Goal: Task Accomplishment & Management: Use online tool/utility

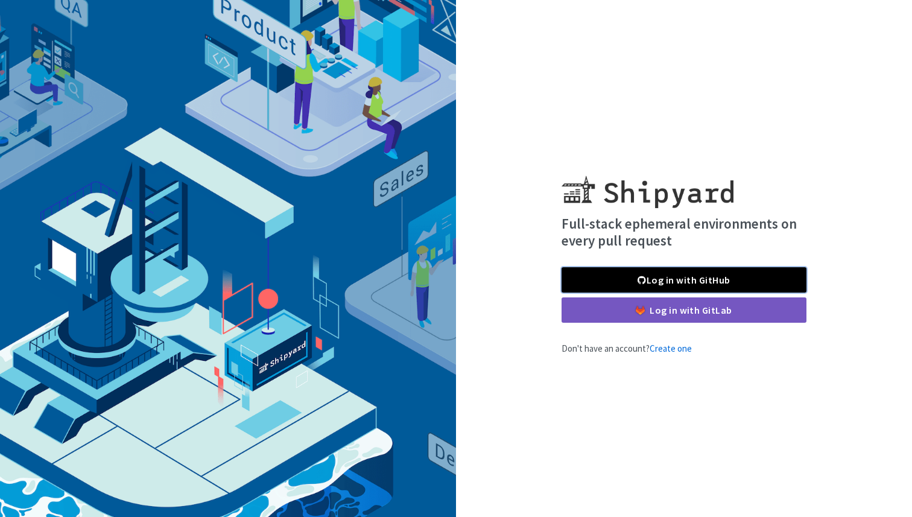
click at [709, 279] on link "Log in with GitHub" at bounding box center [683, 279] width 245 height 25
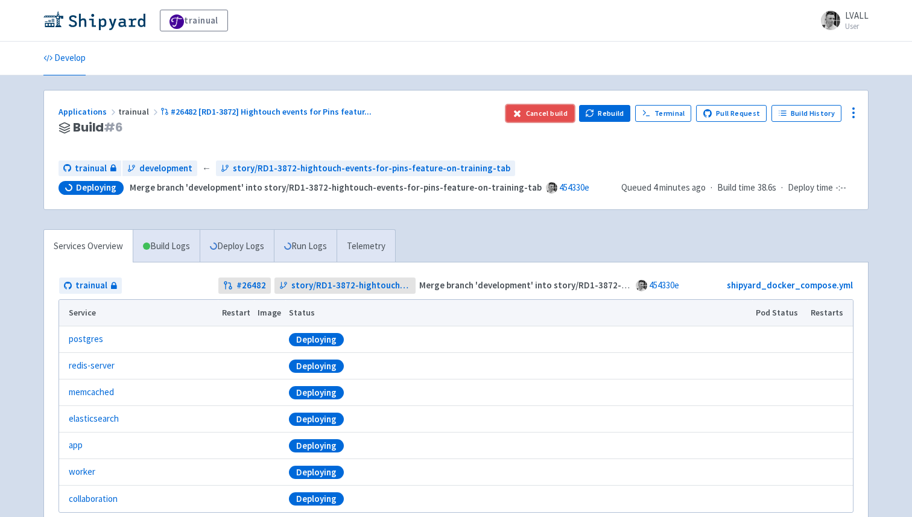
click at [559, 115] on button "Cancel build" at bounding box center [540, 113] width 68 height 17
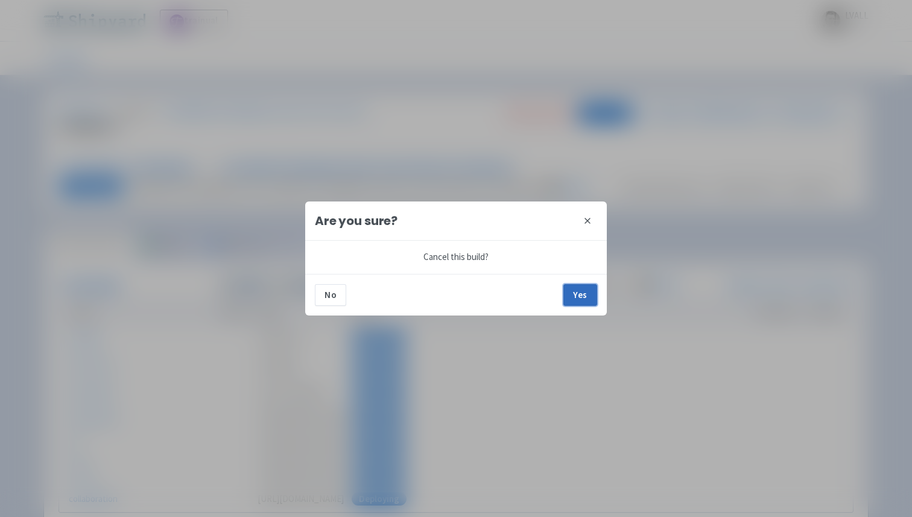
click at [584, 291] on button "Yes" at bounding box center [580, 295] width 34 height 22
